Goal: Task Accomplishment & Management: Complete application form

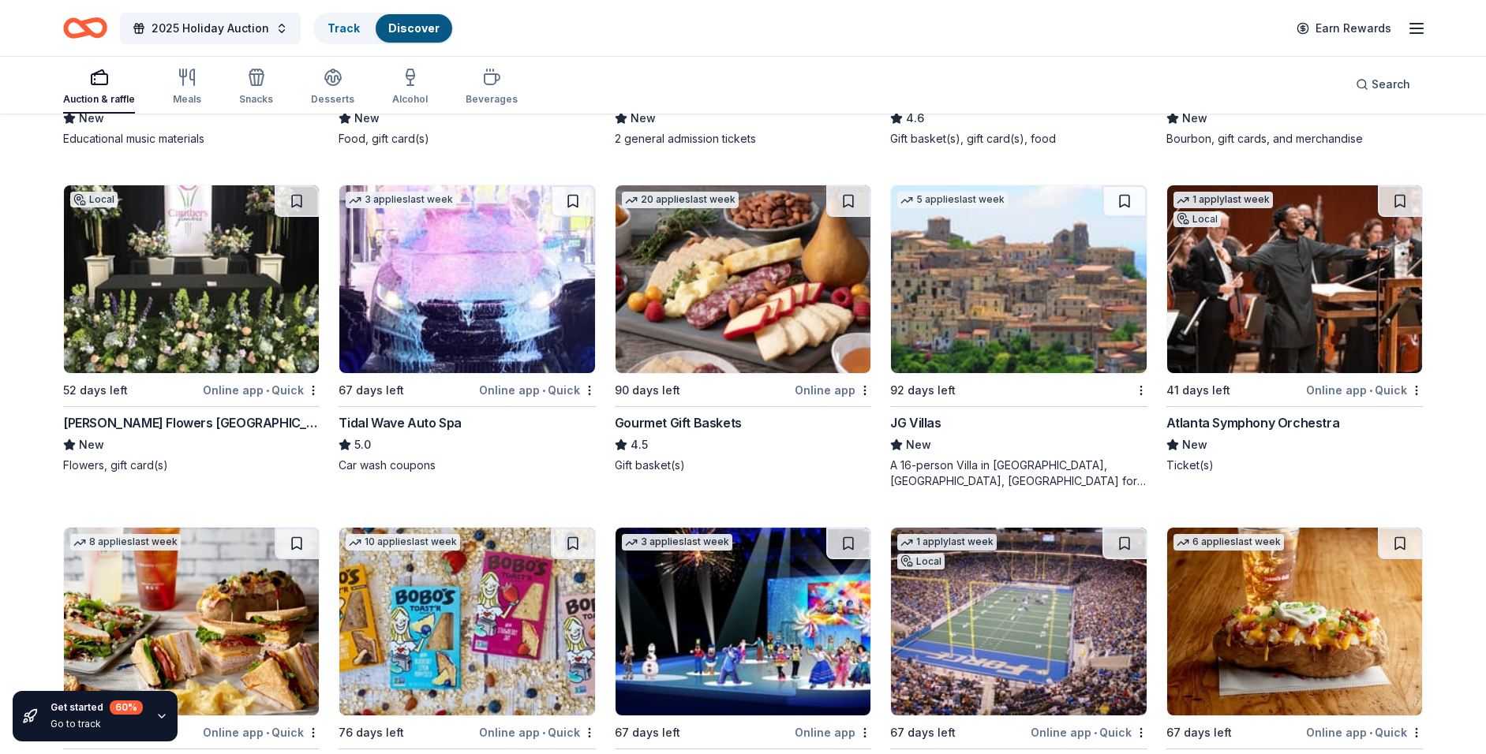
scroll to position [2846, 0]
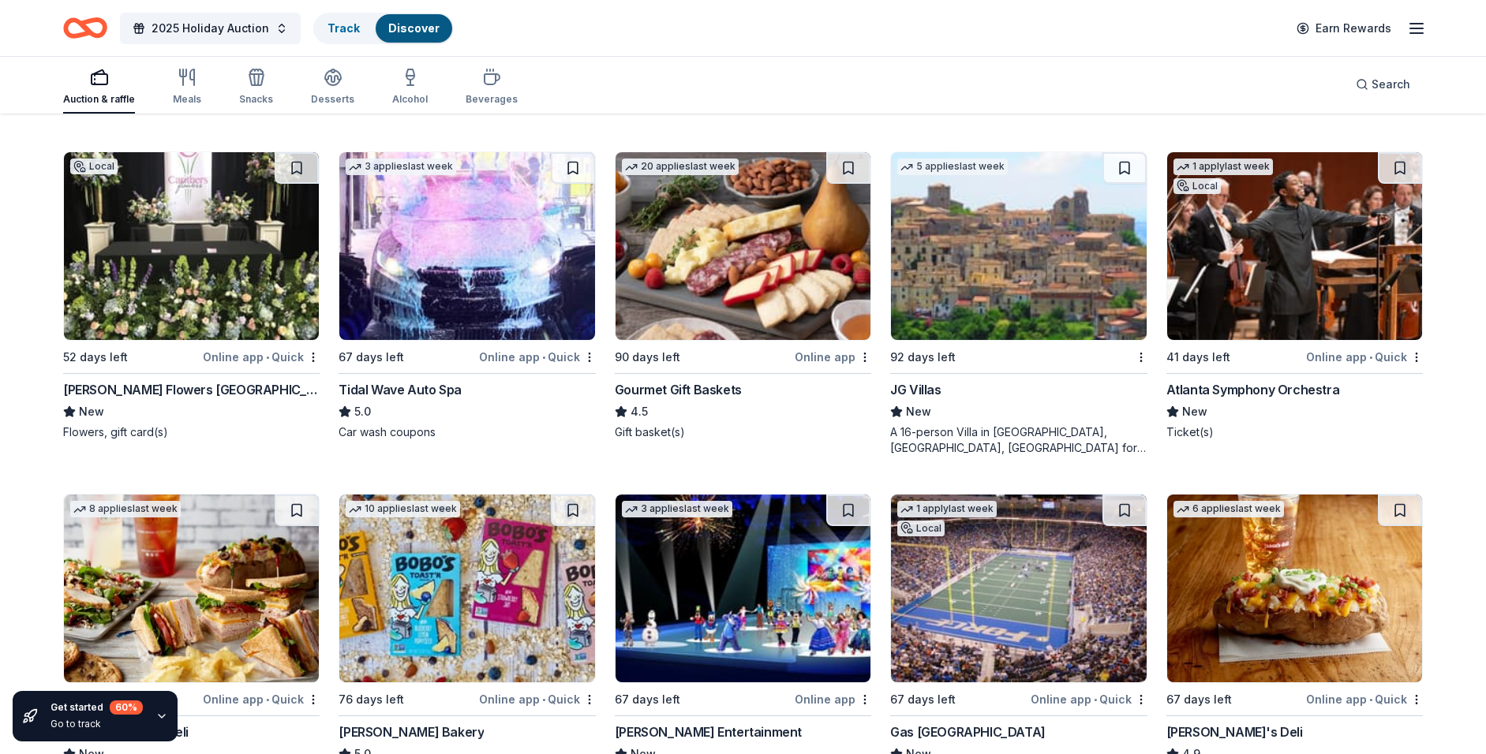
click at [1238, 387] on div "Atlanta Symphony Orchestra" at bounding box center [1253, 389] width 174 height 19
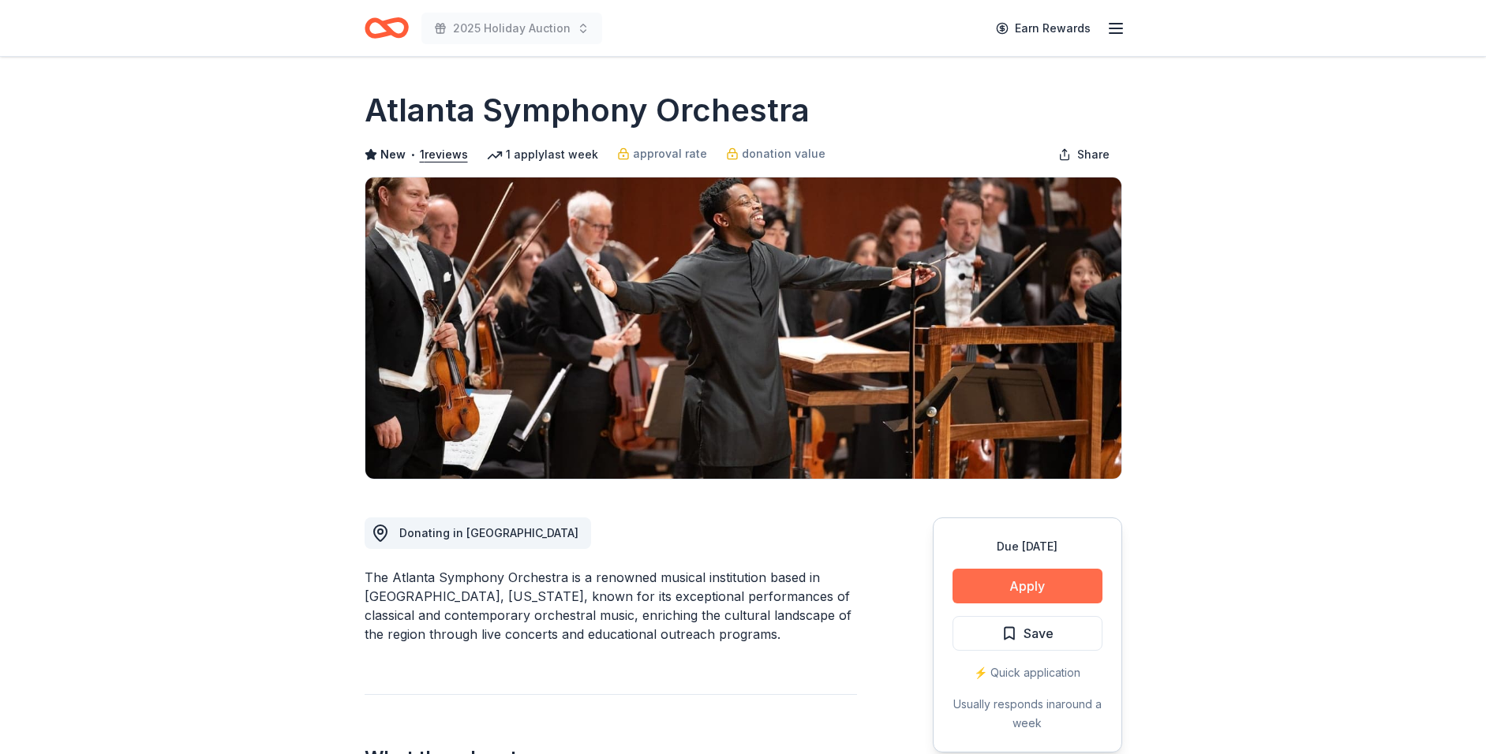
click at [983, 580] on button "Apply" at bounding box center [1027, 586] width 150 height 35
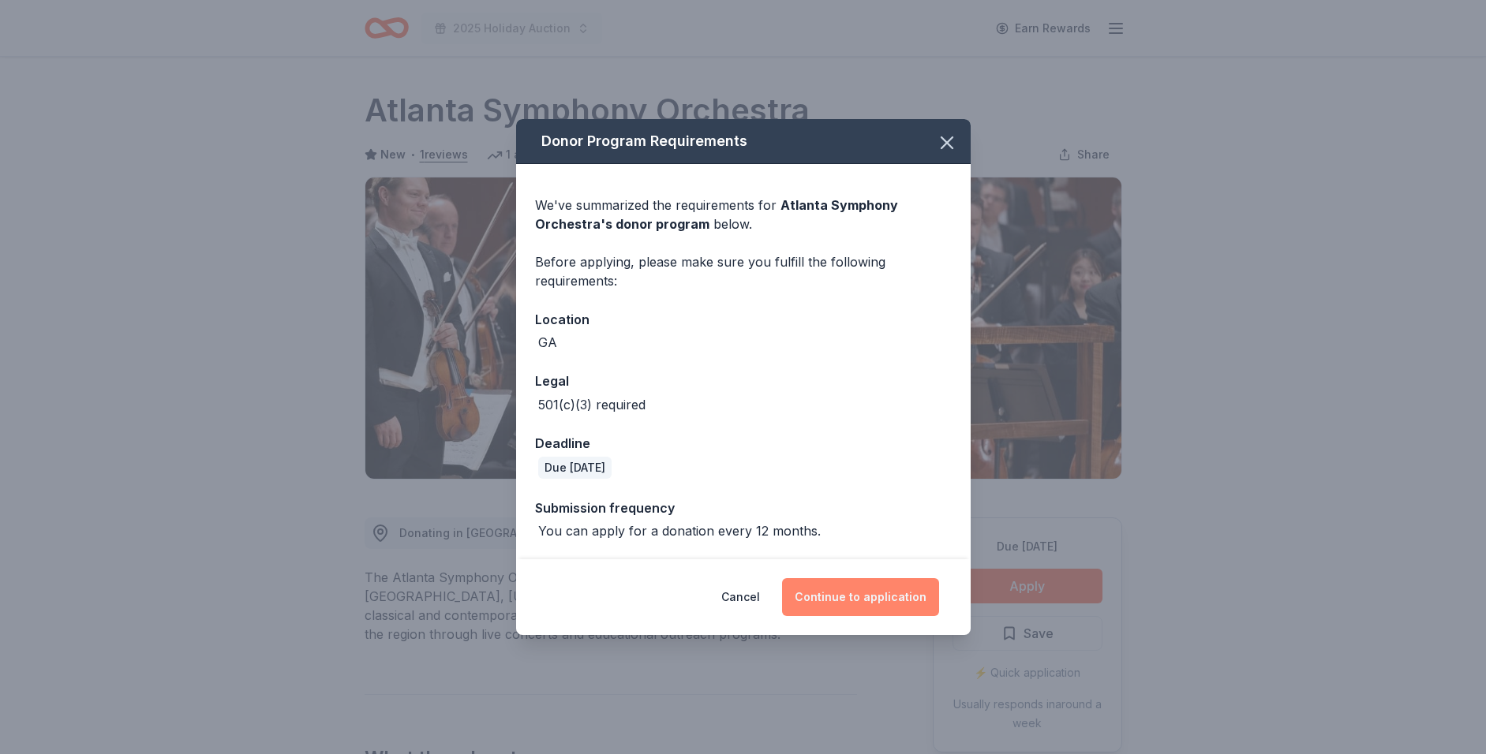
click at [873, 596] on button "Continue to application" at bounding box center [860, 597] width 157 height 38
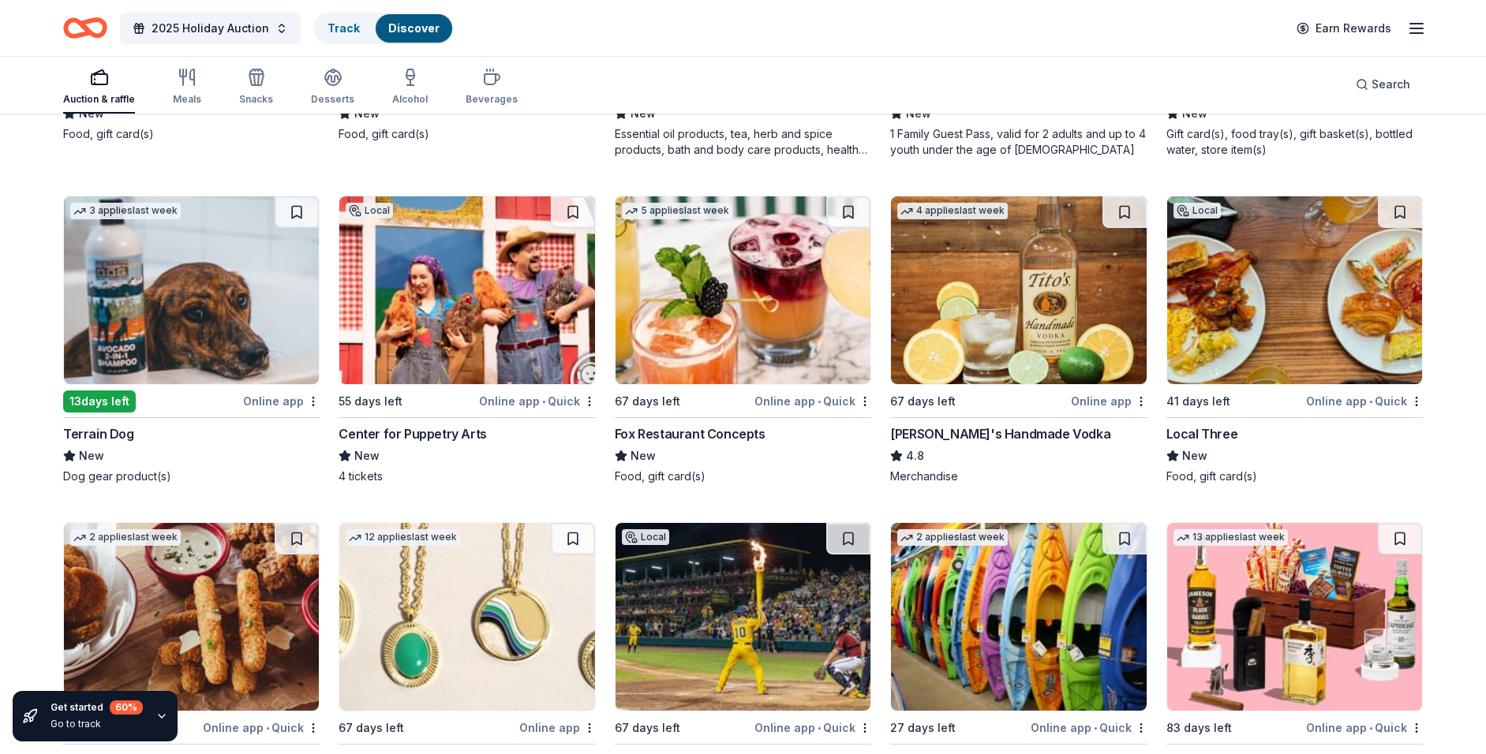
scroll to position [4167, 0]
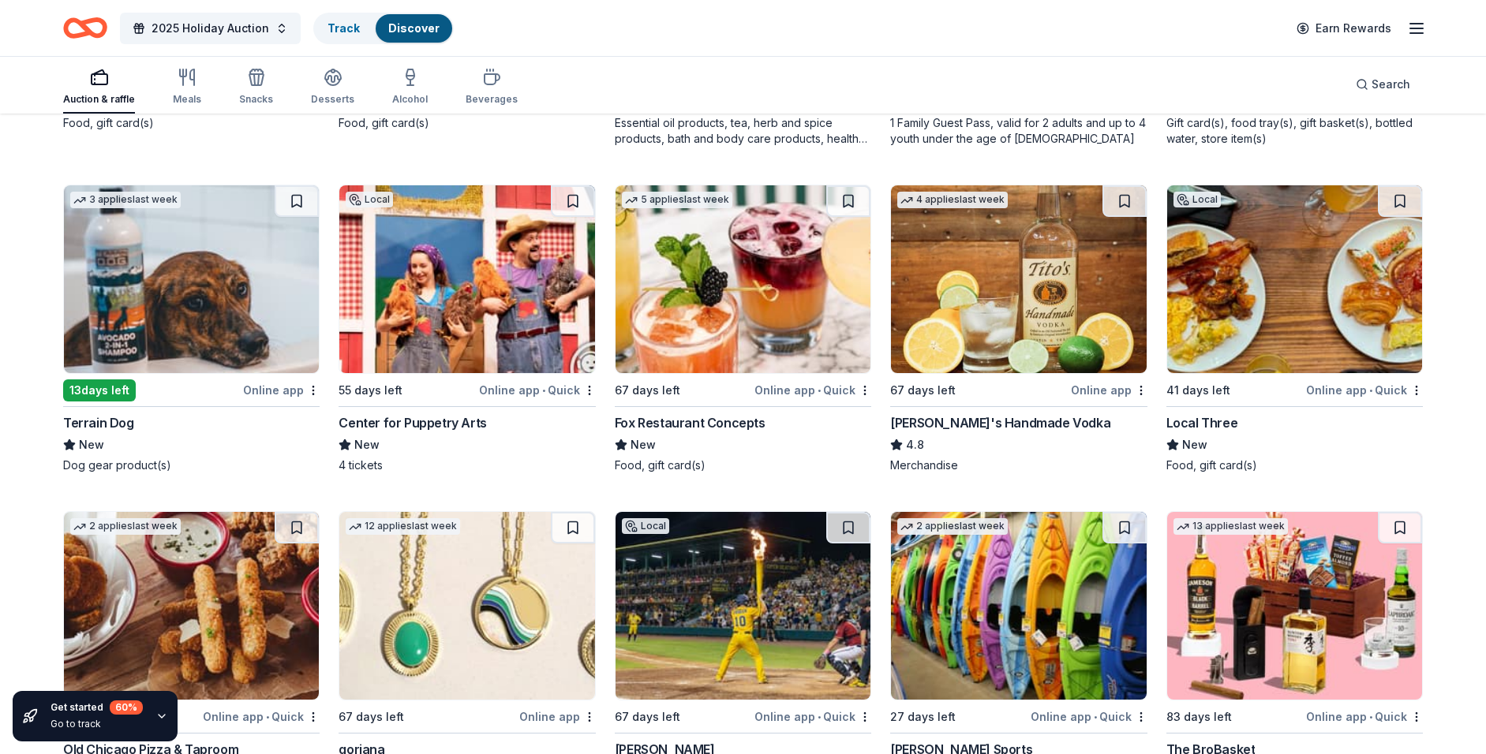
click at [727, 419] on div "Fox Restaurant Concepts" at bounding box center [690, 422] width 151 height 19
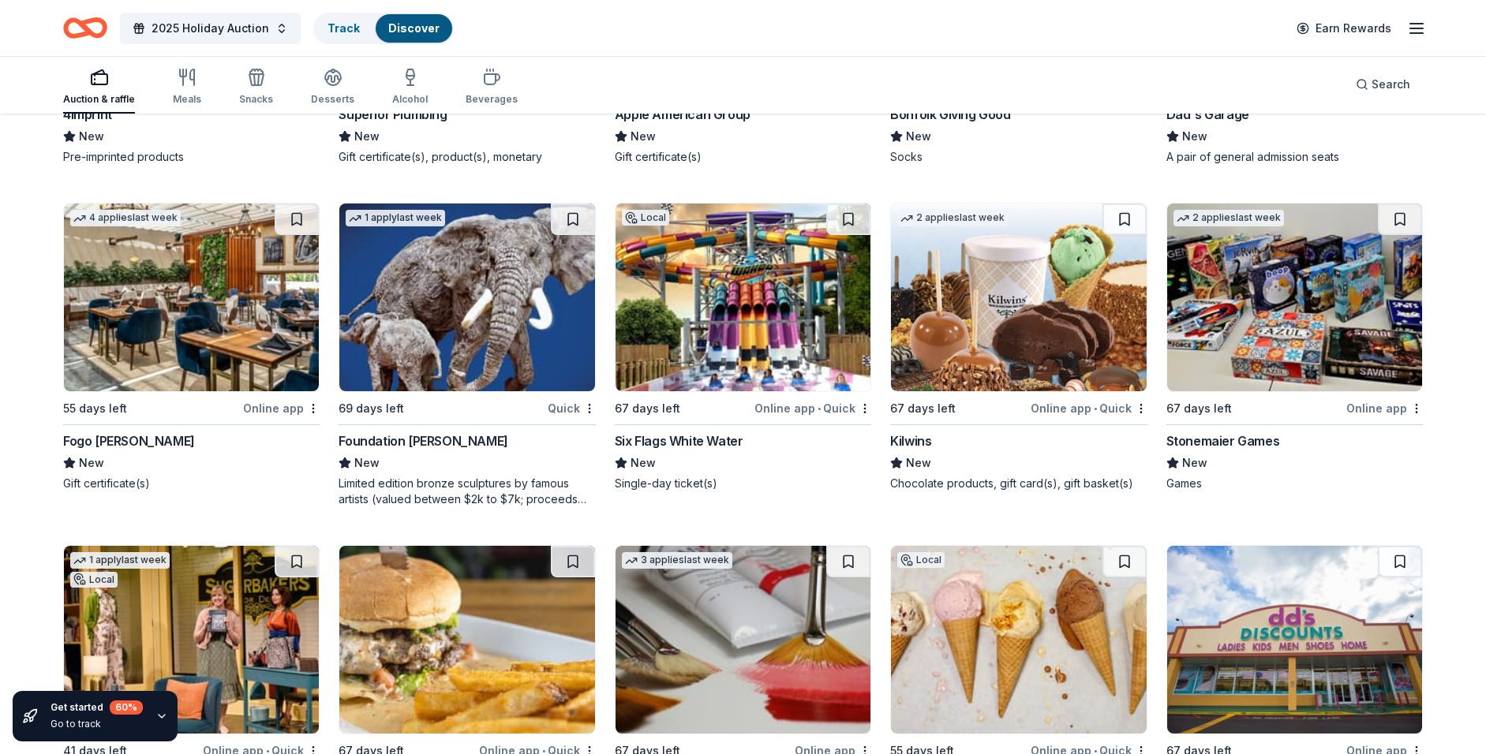
scroll to position [5479, 0]
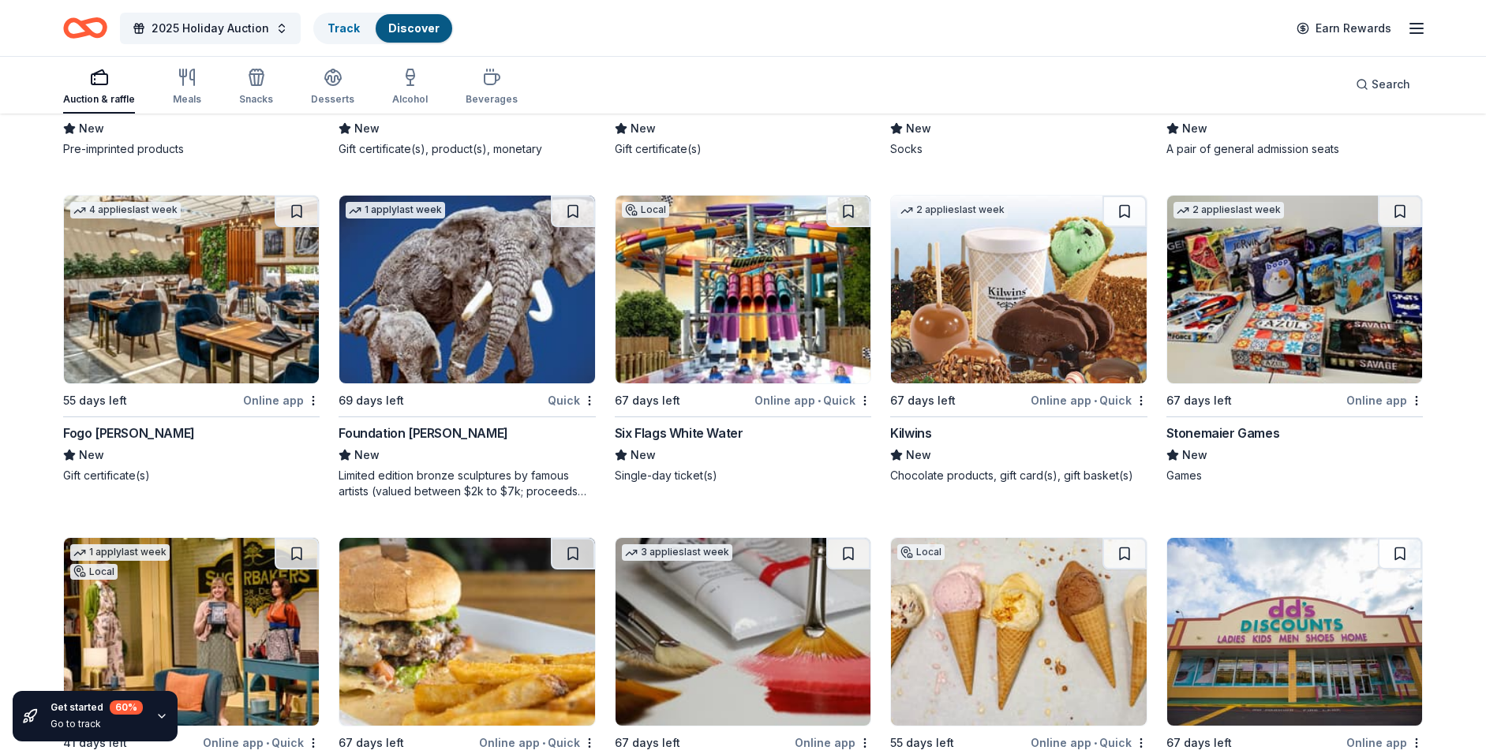
click at [136, 432] on div "Fogo de Chao" at bounding box center [129, 433] width 132 height 19
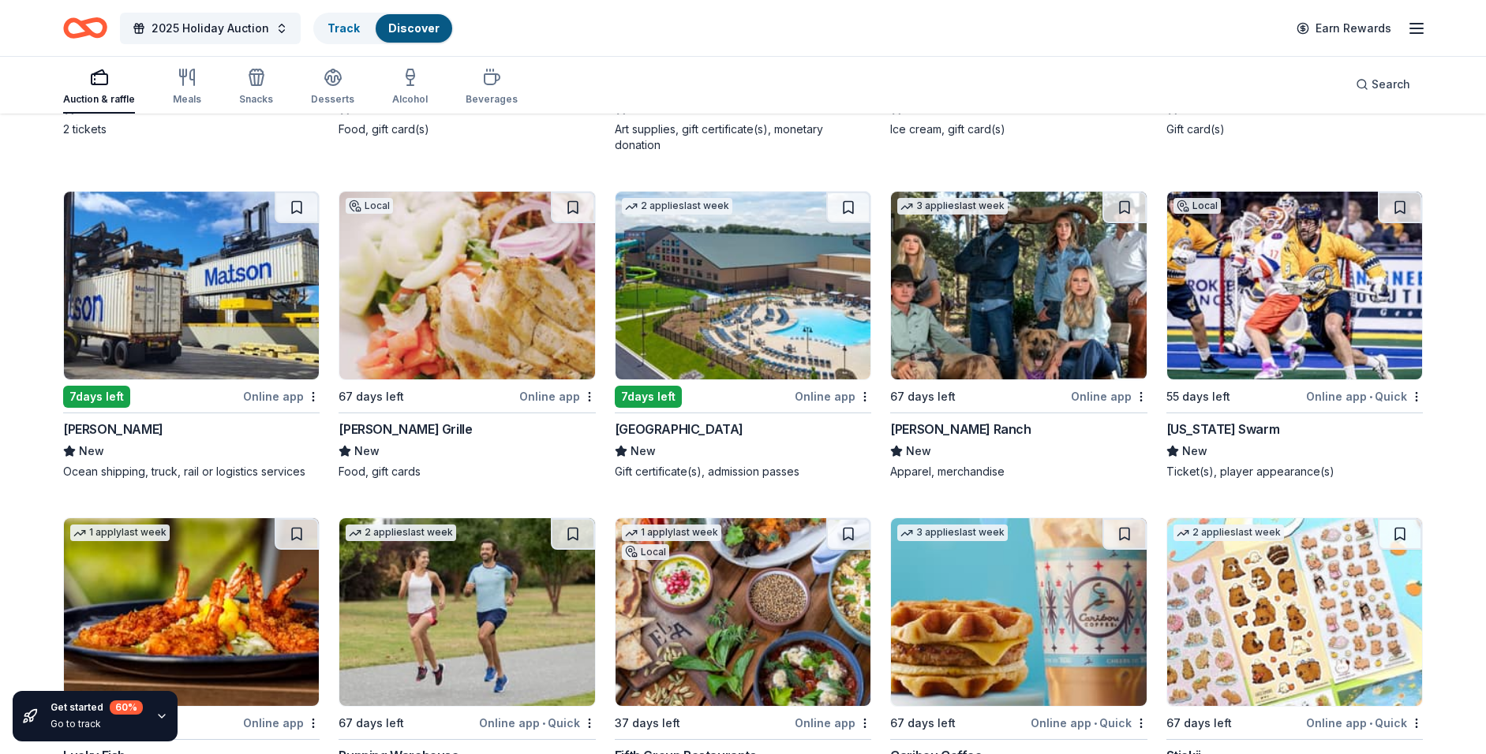
scroll to position [6169, 0]
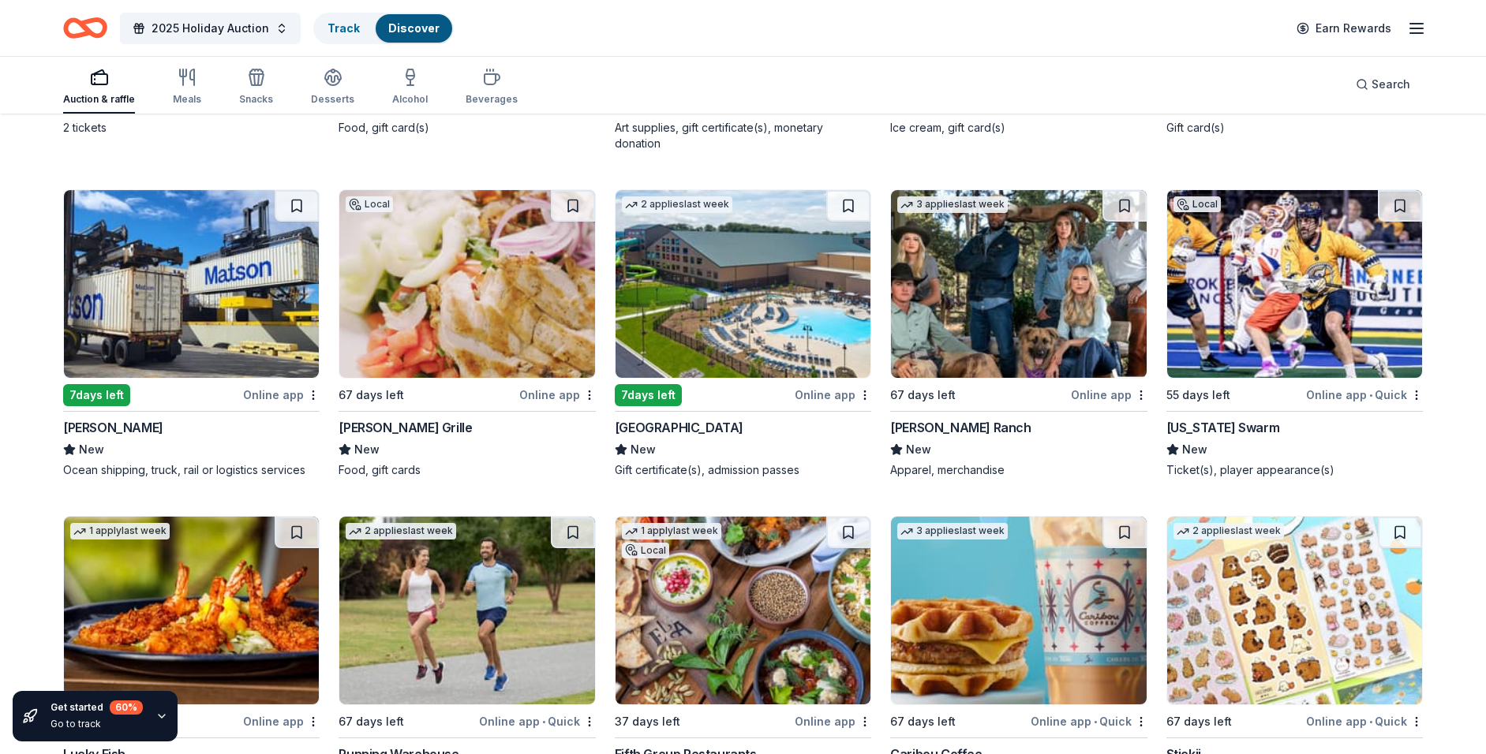
click at [683, 431] on div "[GEOGRAPHIC_DATA]" at bounding box center [679, 427] width 129 height 19
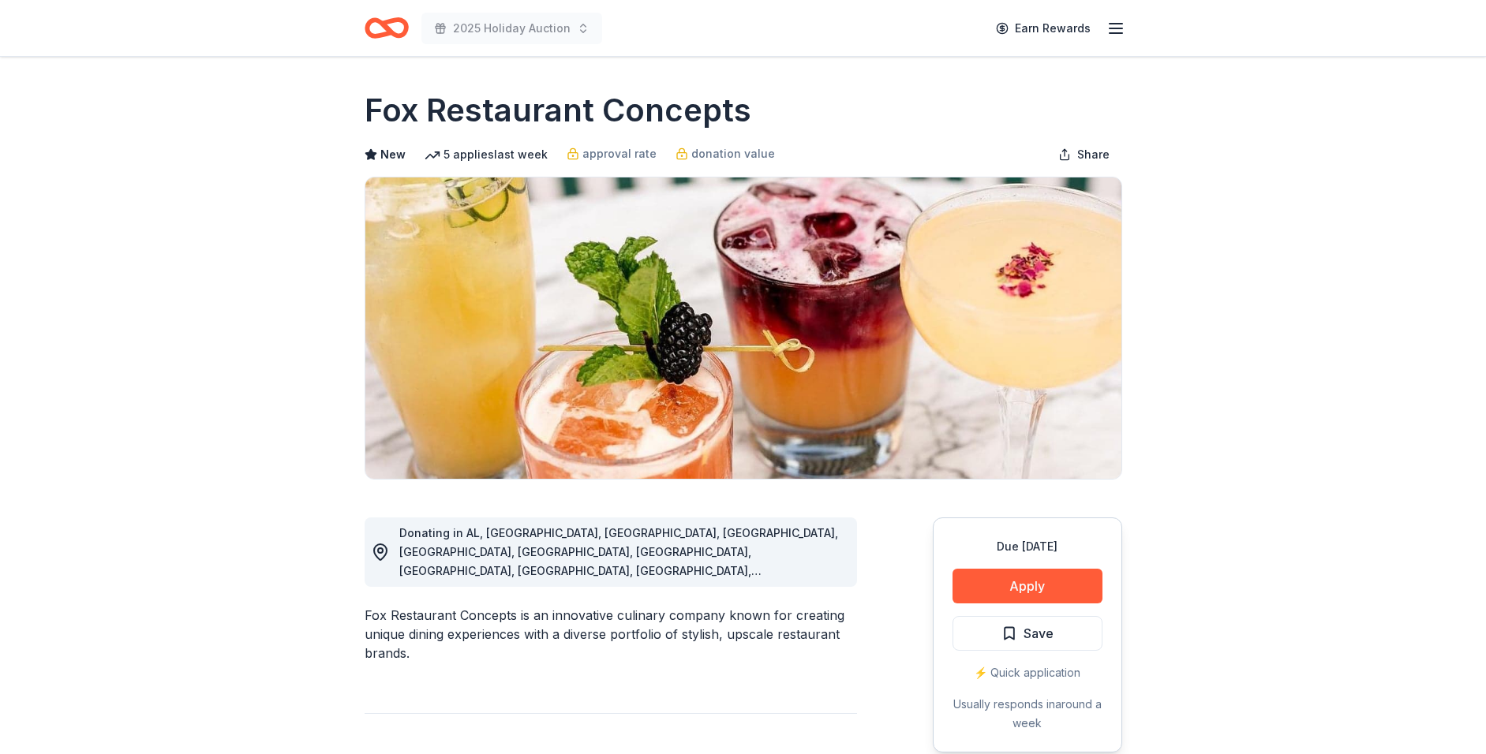
click at [1067, 585] on button "Apply" at bounding box center [1027, 586] width 150 height 35
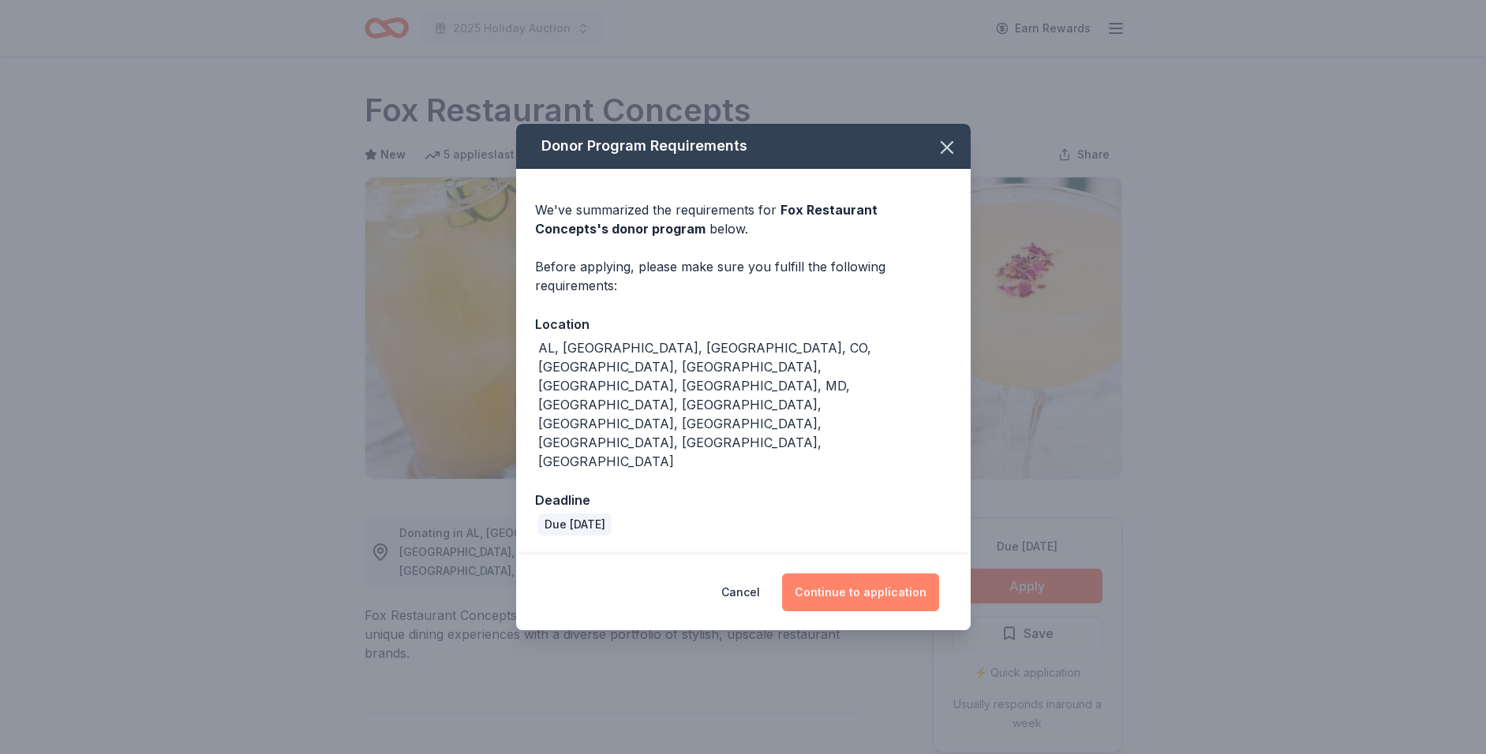
click at [909, 574] on button "Continue to application" at bounding box center [860, 593] width 157 height 38
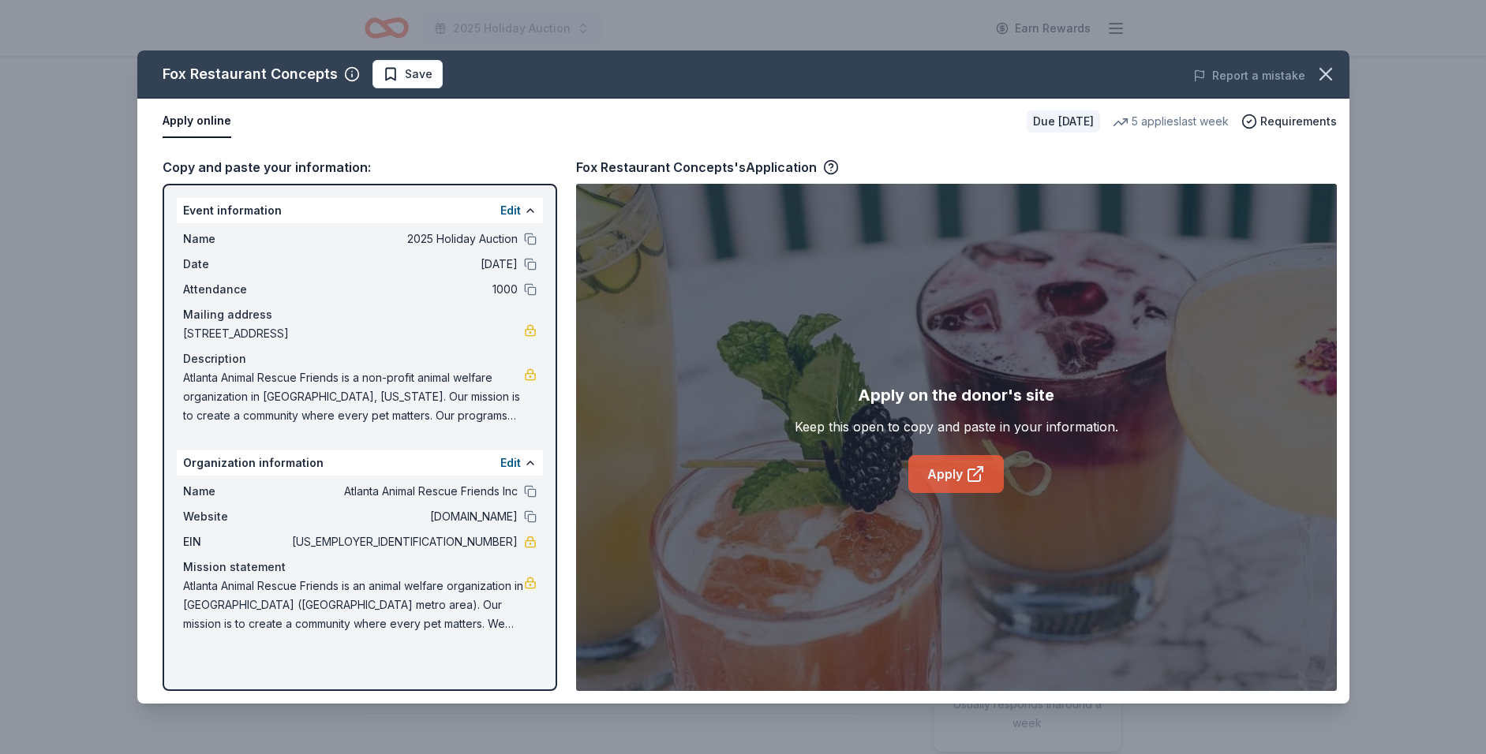
click at [951, 474] on link "Apply" at bounding box center [955, 474] width 95 height 38
click at [1336, 77] on button "button" at bounding box center [1325, 74] width 35 height 35
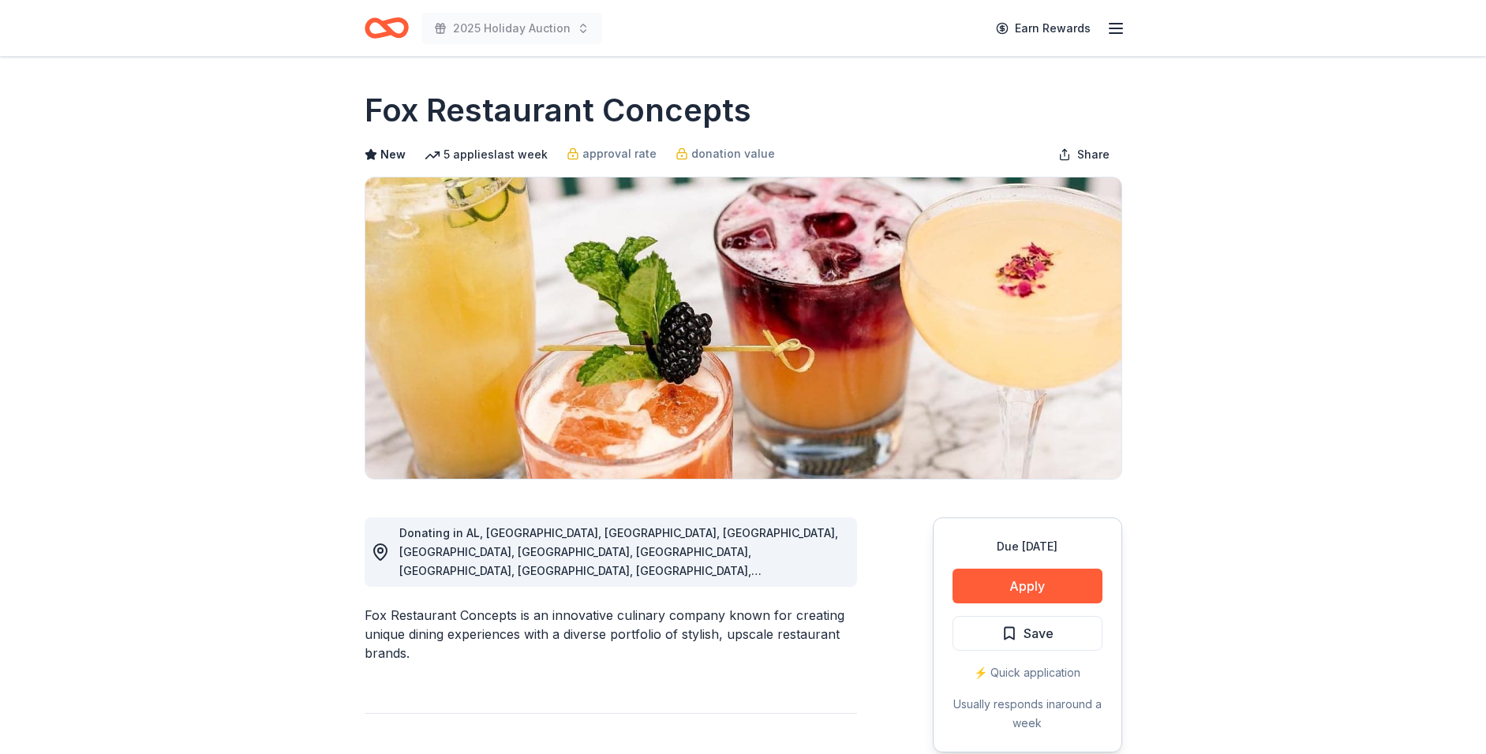
scroll to position [6, 0]
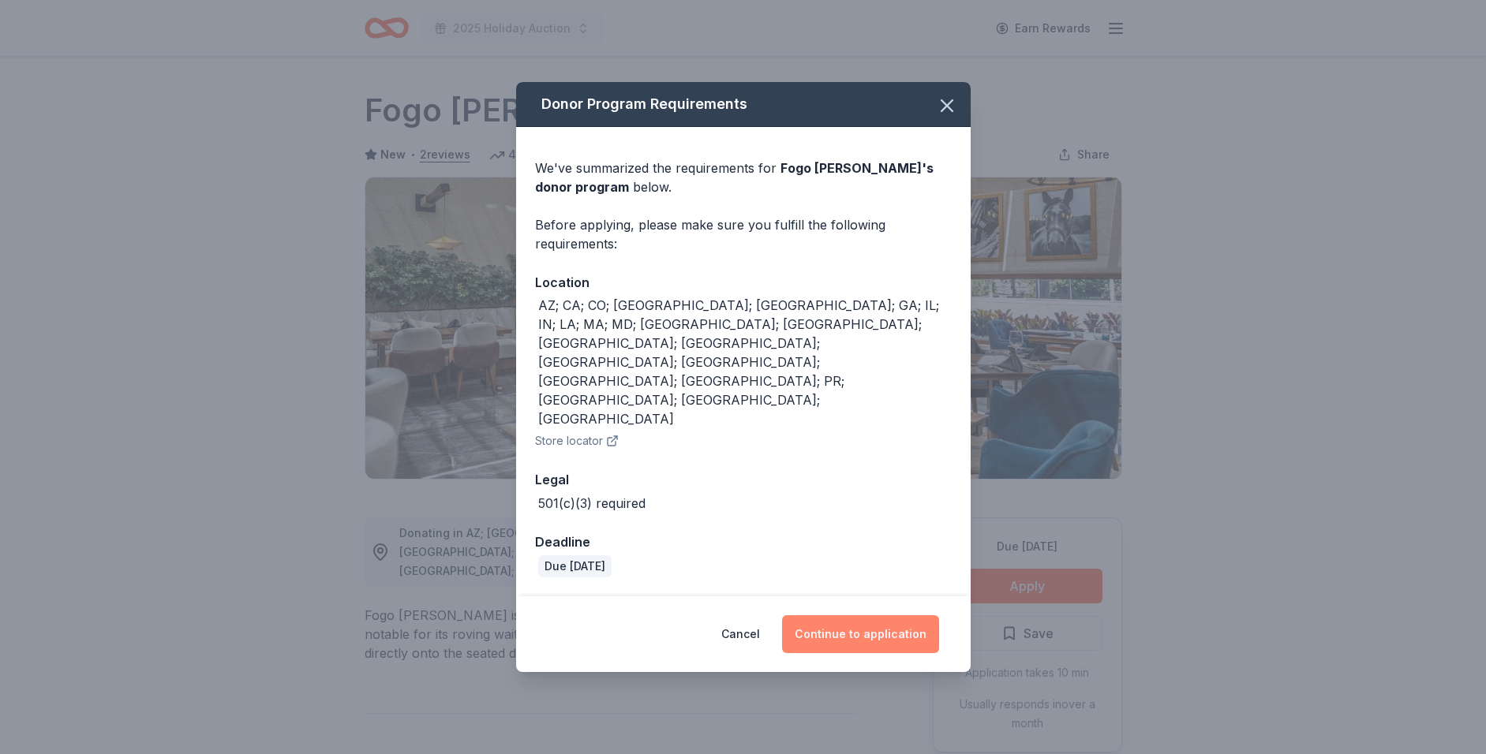
click at [883, 615] on button "Continue to application" at bounding box center [860, 634] width 157 height 38
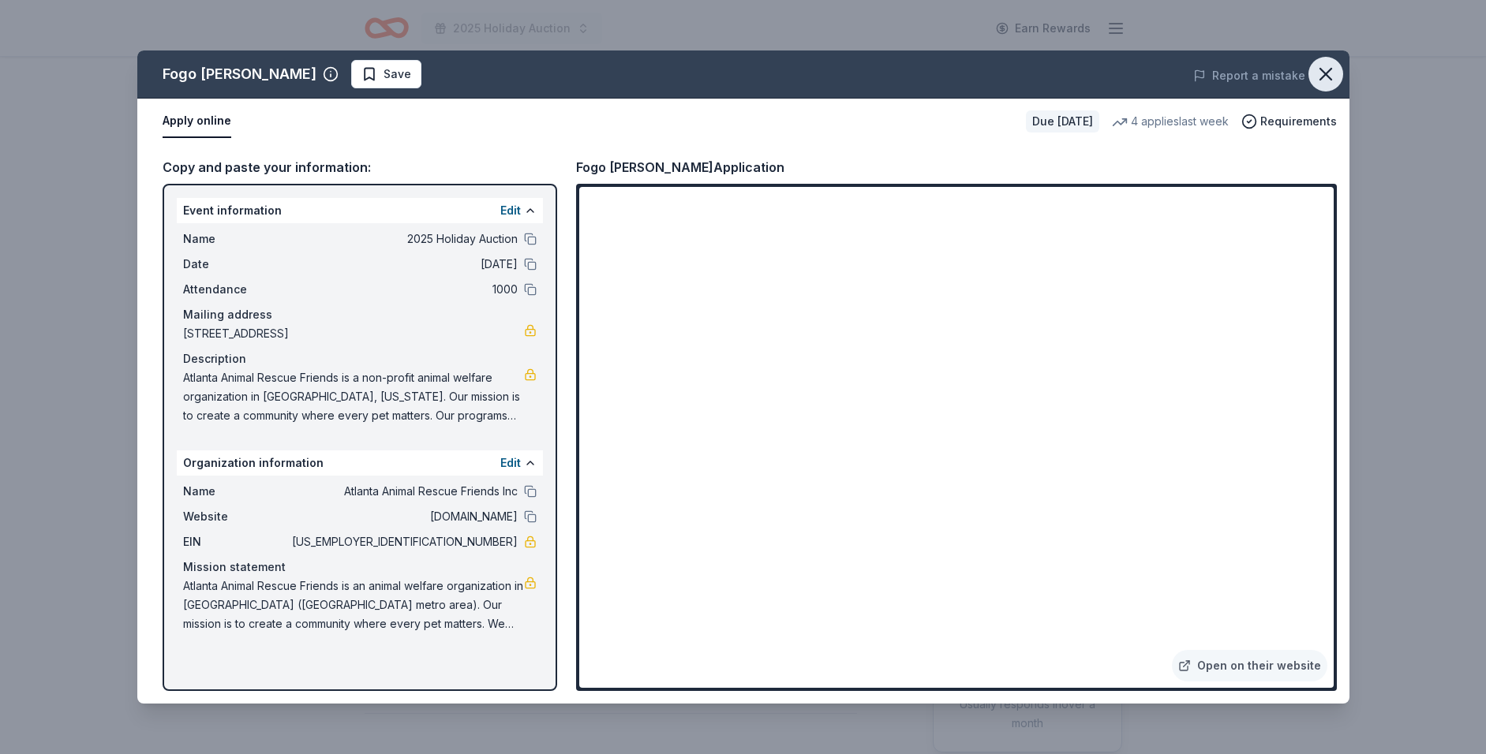
click at [1328, 66] on icon "button" at bounding box center [1325, 74] width 22 height 22
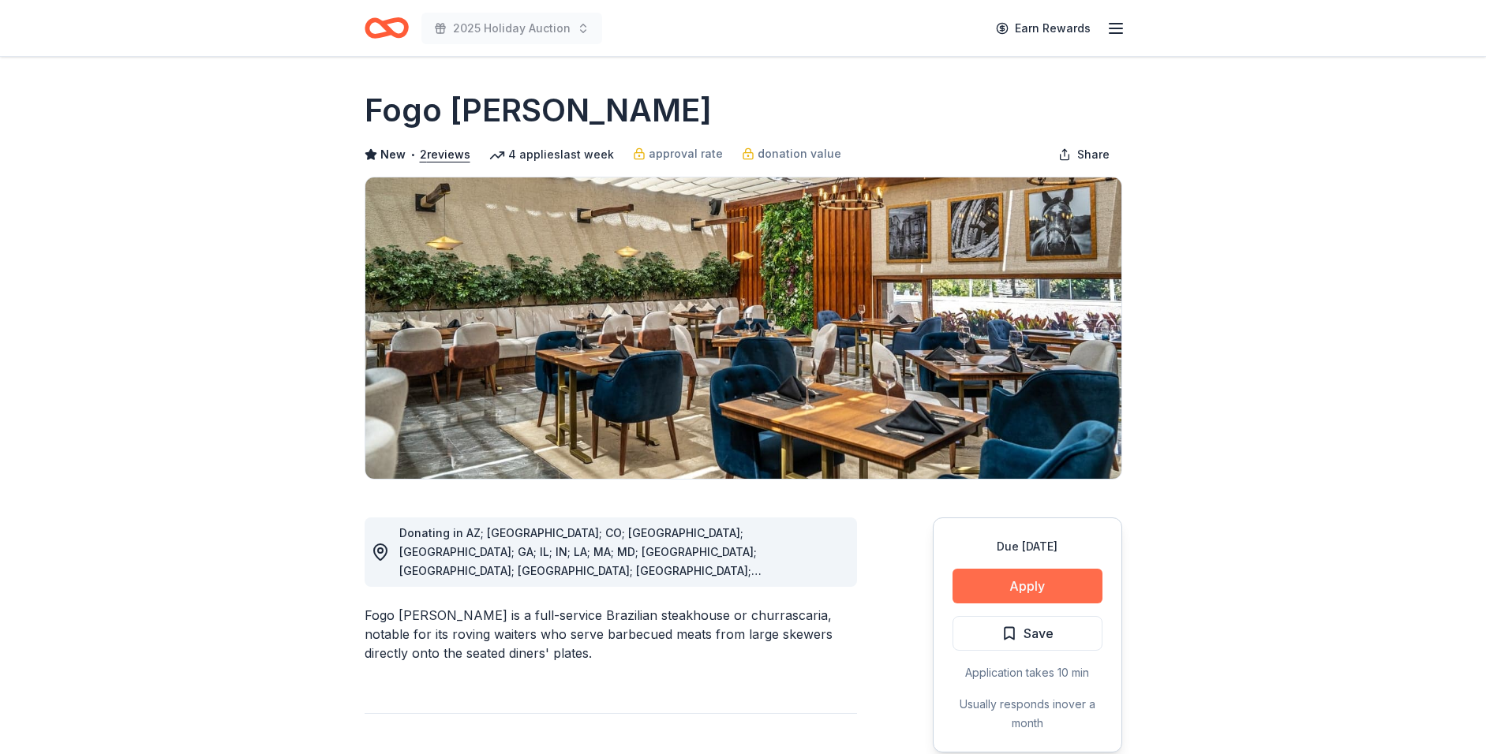
click at [1054, 581] on button "Apply" at bounding box center [1027, 586] width 150 height 35
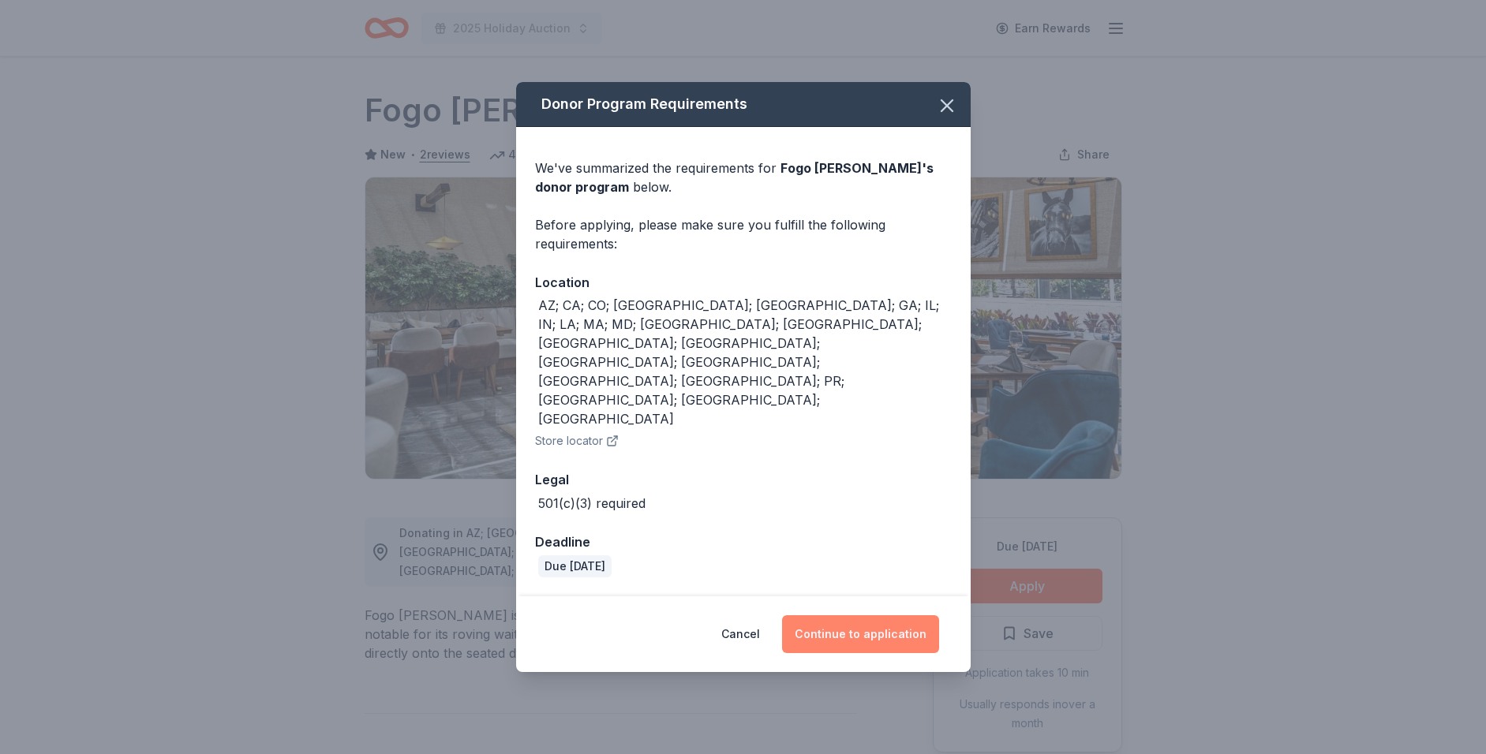
click at [871, 615] on button "Continue to application" at bounding box center [860, 634] width 157 height 38
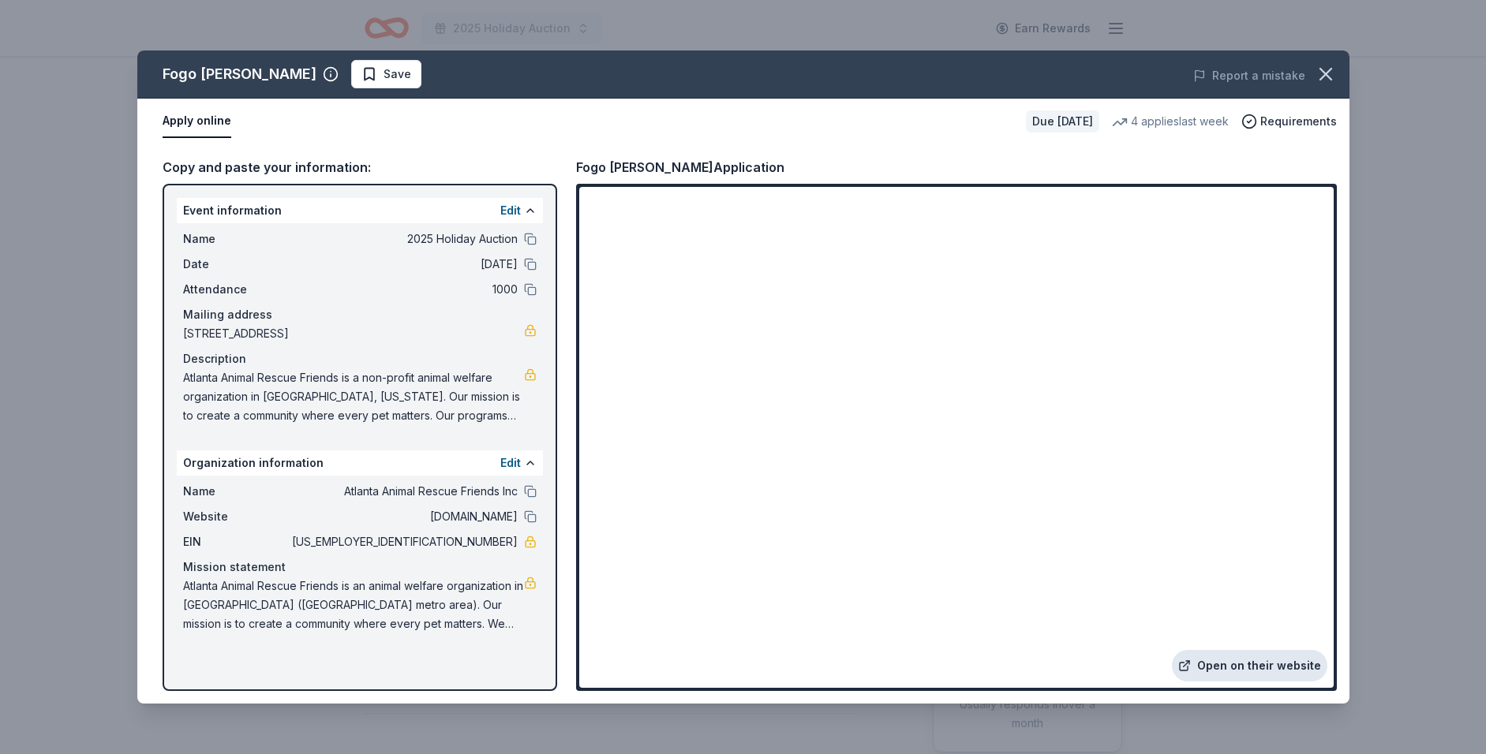
click at [1222, 664] on link "Open on their website" at bounding box center [1249, 666] width 155 height 32
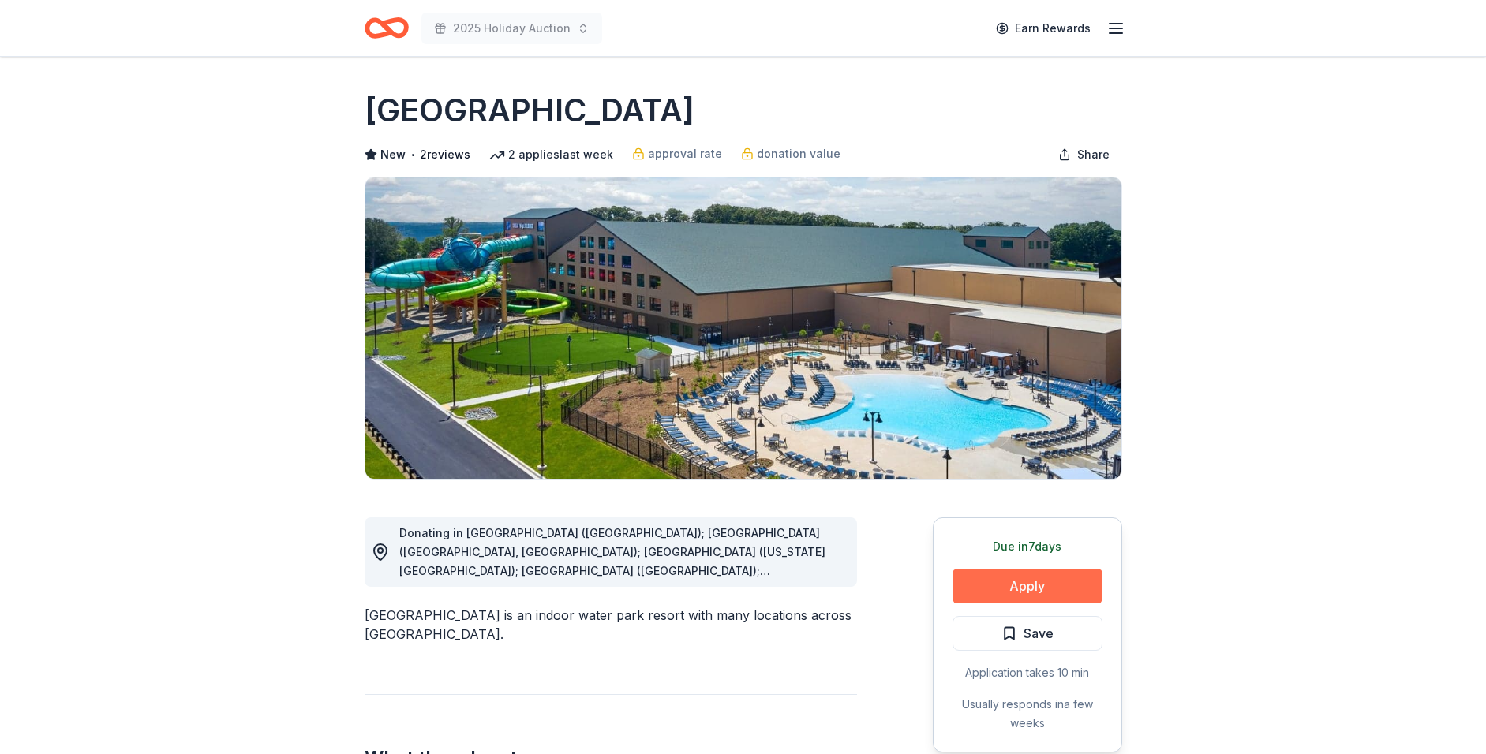
click at [1076, 592] on button "Apply" at bounding box center [1027, 586] width 150 height 35
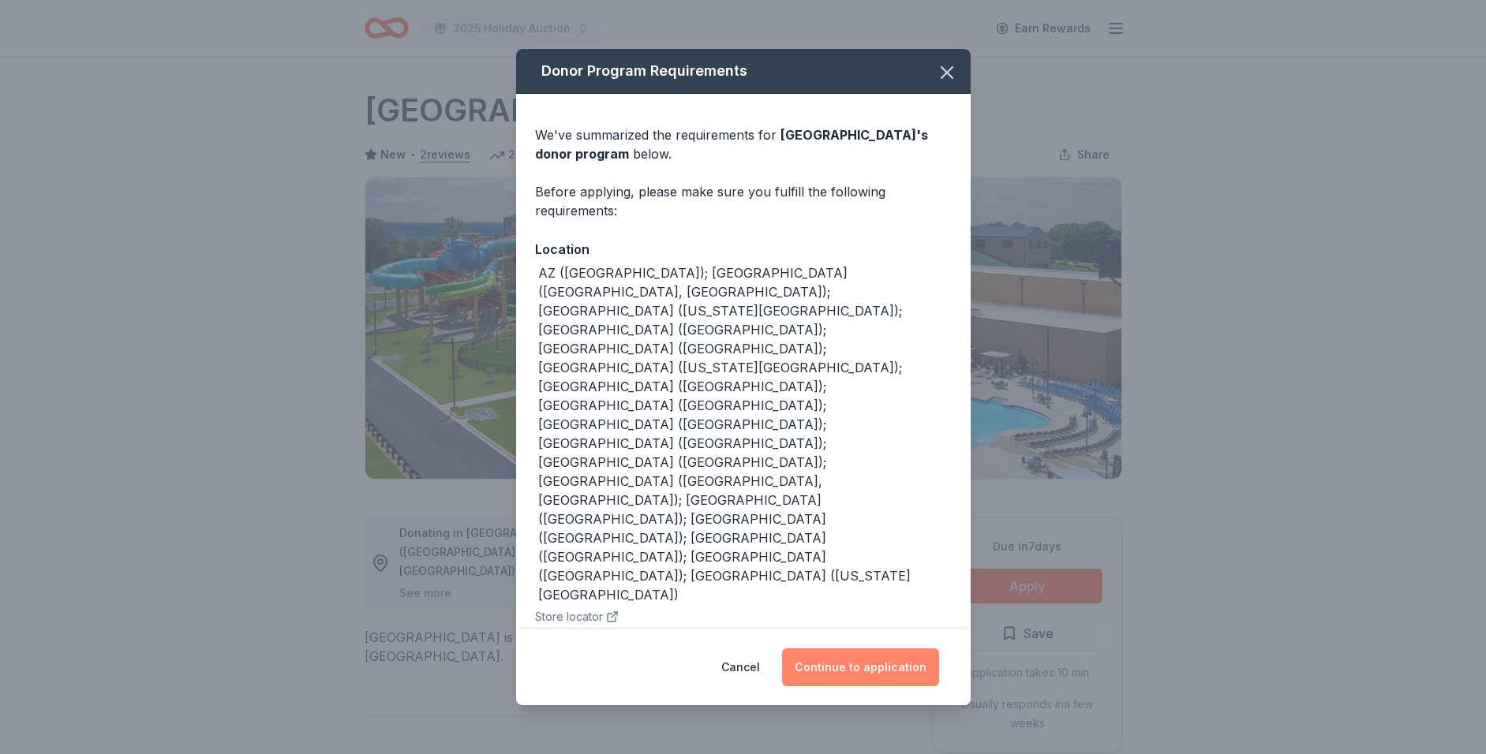
click at [853, 656] on button "Continue to application" at bounding box center [860, 667] width 157 height 38
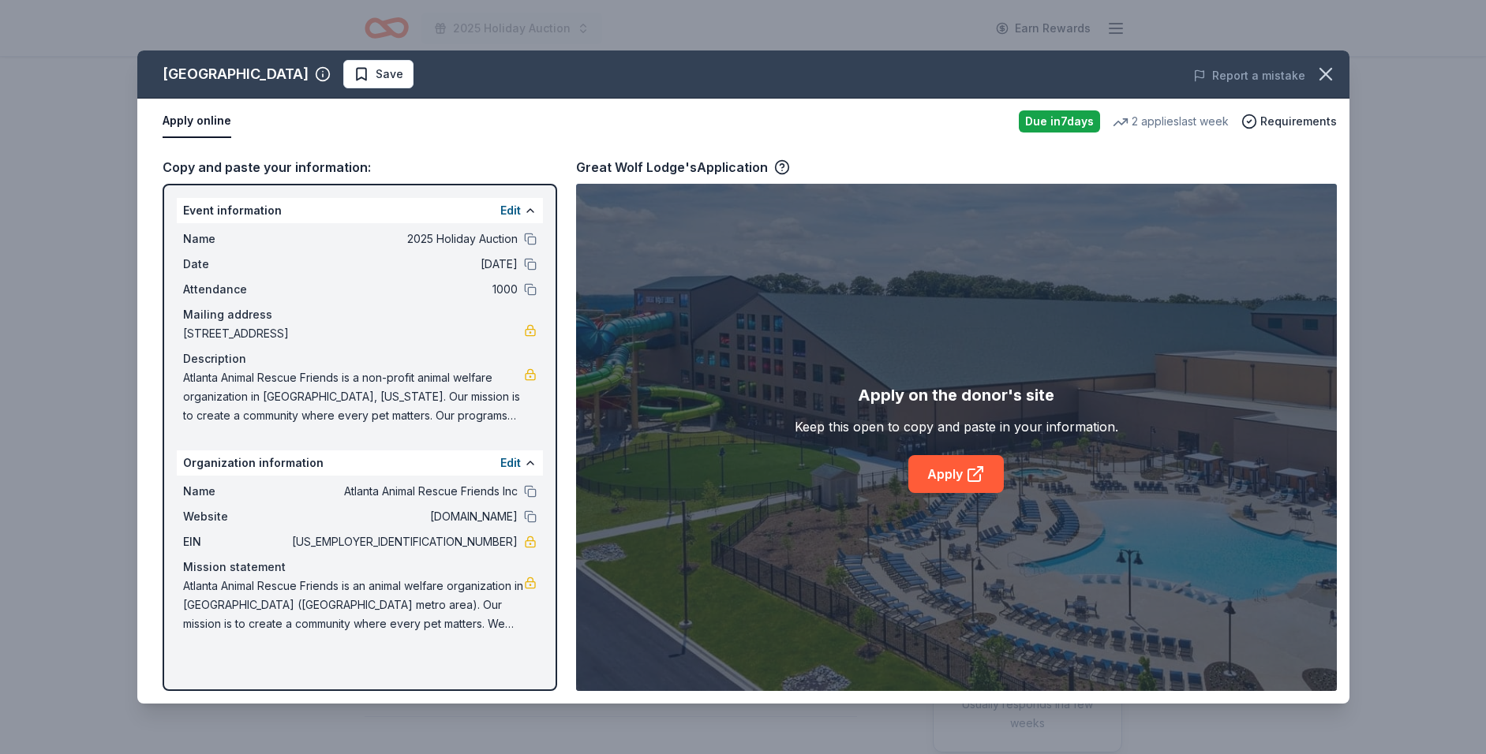
scroll to position [1, 0]
click at [944, 476] on link "Apply" at bounding box center [955, 474] width 95 height 38
